Goal: Find specific page/section: Find specific page/section

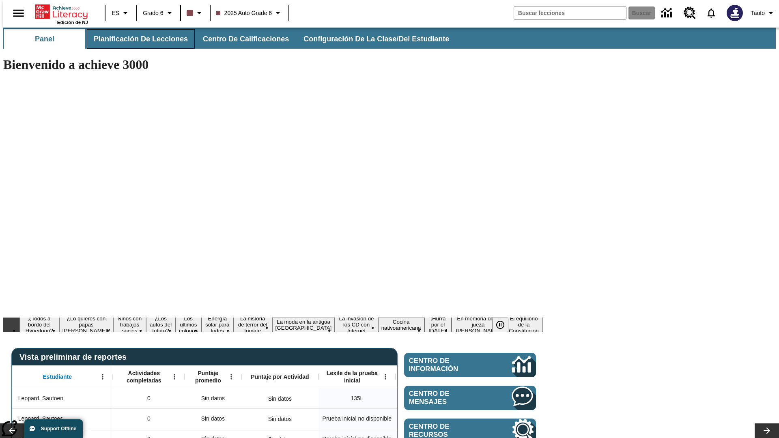
click at [136, 39] on span "Planificación de lecciones" at bounding box center [141, 38] width 94 height 9
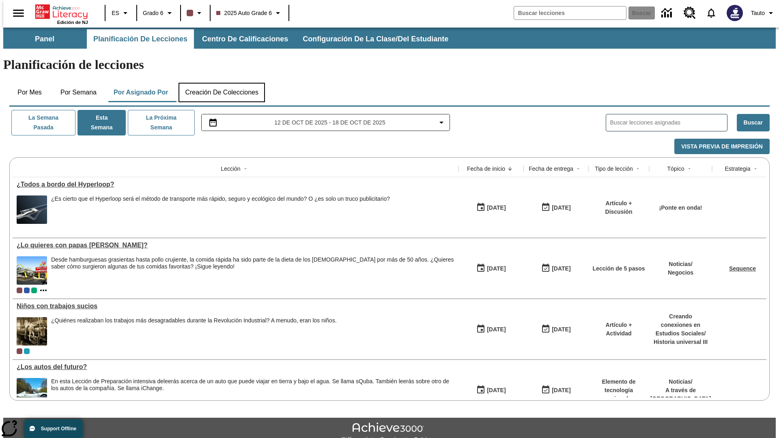
click at [221, 83] on button "Creación de colecciones" at bounding box center [221, 92] width 86 height 19
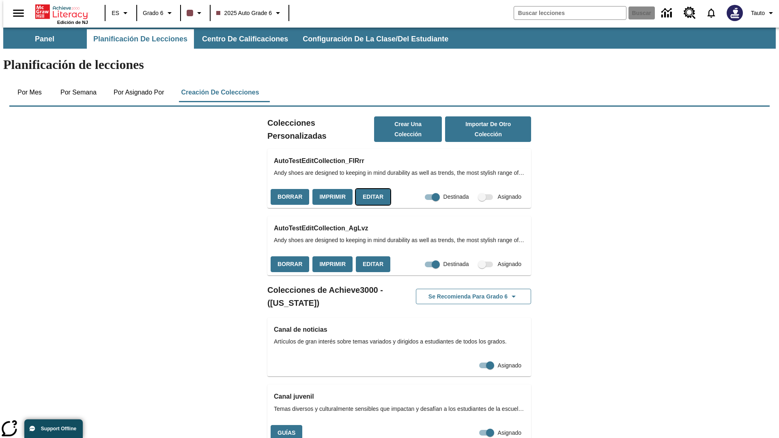
click at [370, 189] on button "Editar" at bounding box center [373, 197] width 34 height 16
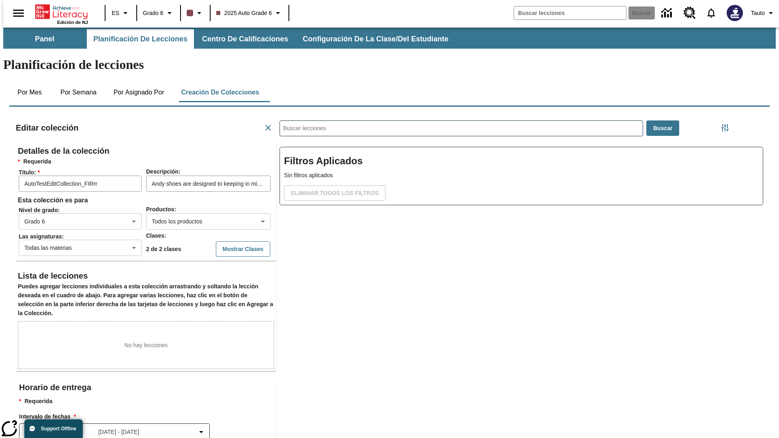
scroll to position [0, 0]
click at [226, 241] on button "Mostrar Clases" at bounding box center [243, 249] width 54 height 16
